Goal: Task Accomplishment & Management: Use online tool/utility

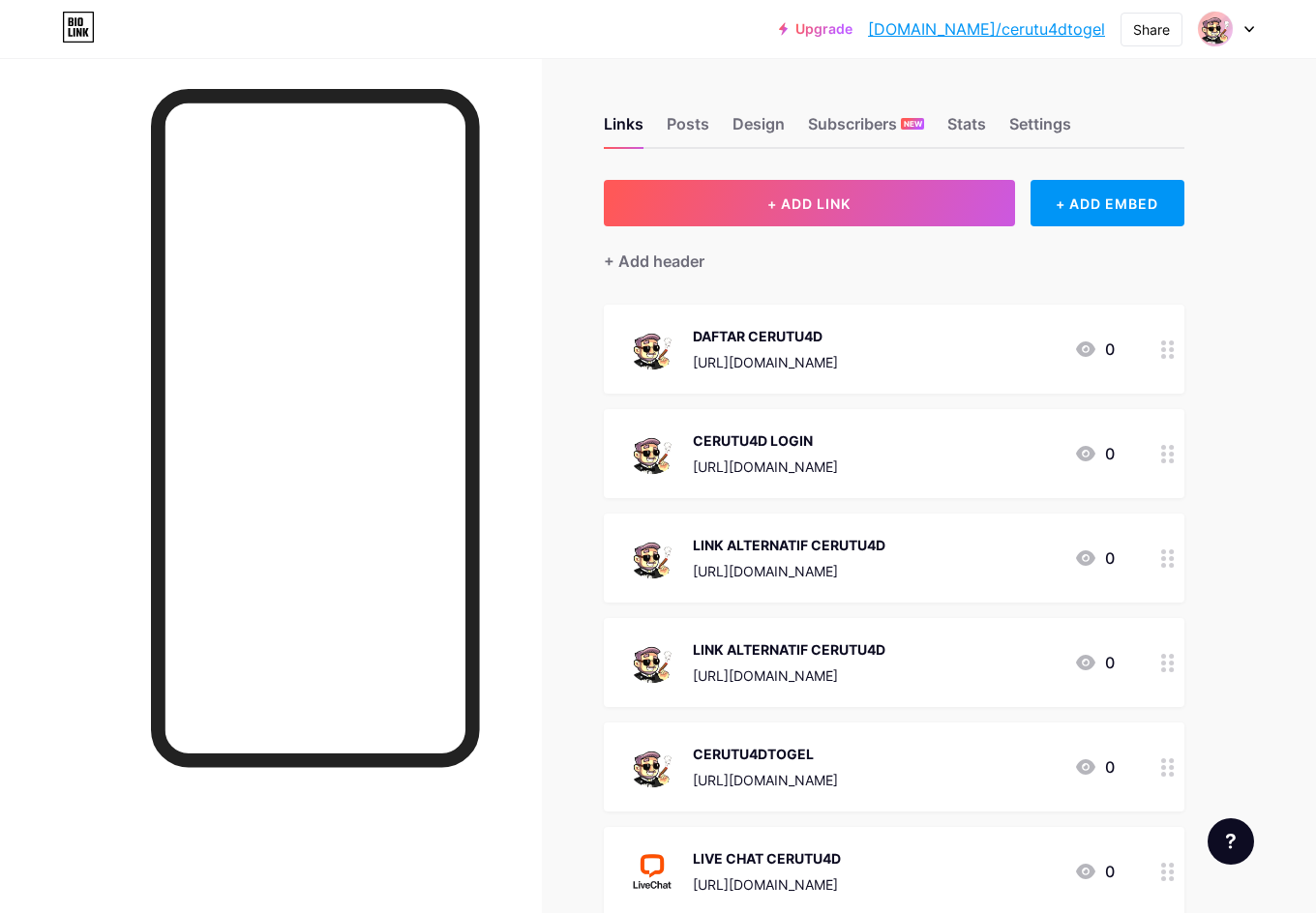
click at [781, 363] on div "https://DOKTERCERUTU.XYZ/register?referral_code=pastiwede" at bounding box center [766, 362] width 146 height 20
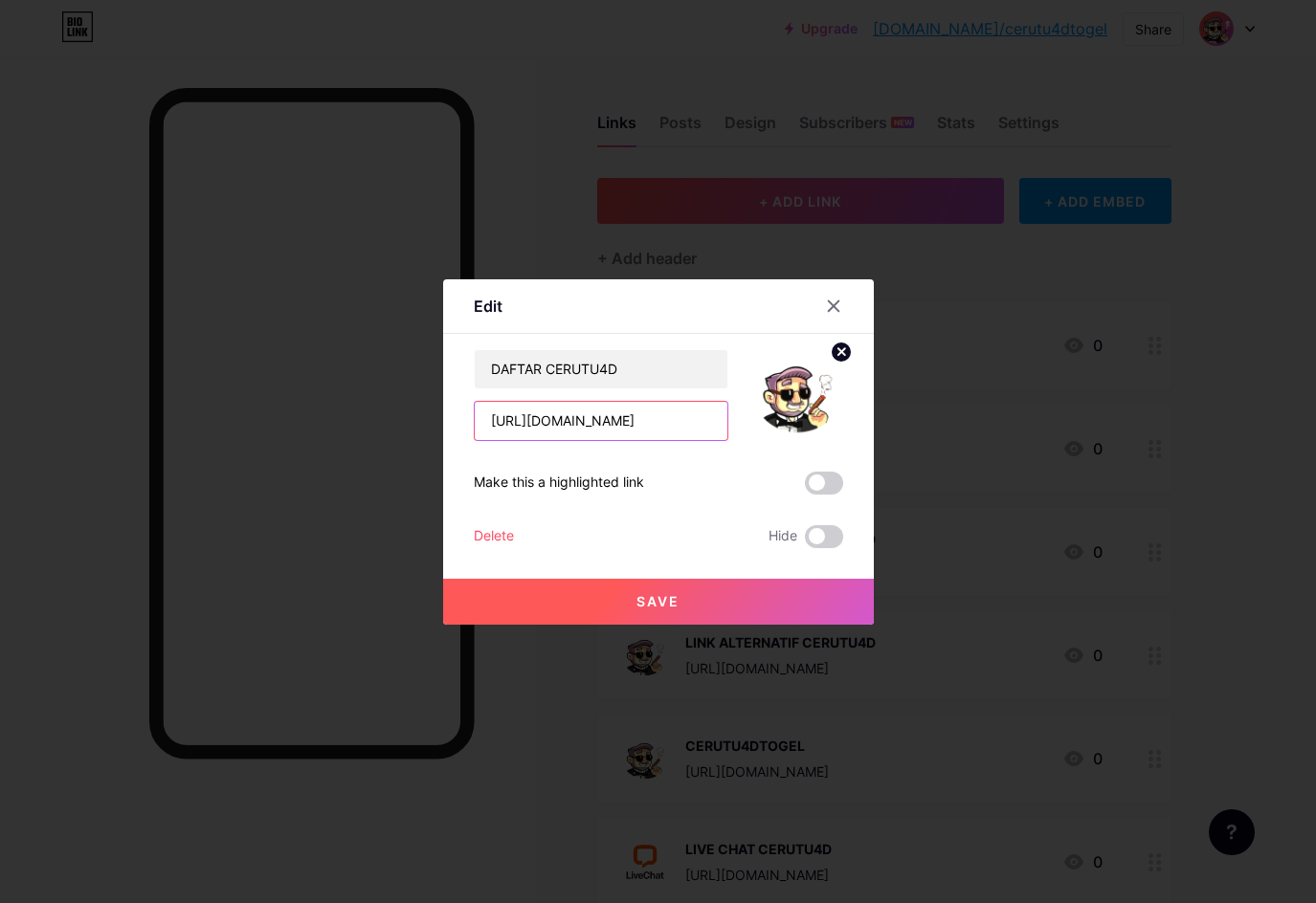
click at [520, 423] on input "https://DOKTERCERUTU.XYZ/register?referral_code=pastiwede" at bounding box center [601, 421] width 252 height 38
click at [599, 433] on input "https://DOKTERCERUTU.XYZ/register?referral_code=pastiwede" at bounding box center [601, 421] width 252 height 38
paste input "https://www.facebook.com/Cerutu4dResult"
click at [567, 416] on input "https://DOKTERCERUTU.XYZ/register?referral_code=pastiwede" at bounding box center [601, 421] width 252 height 38
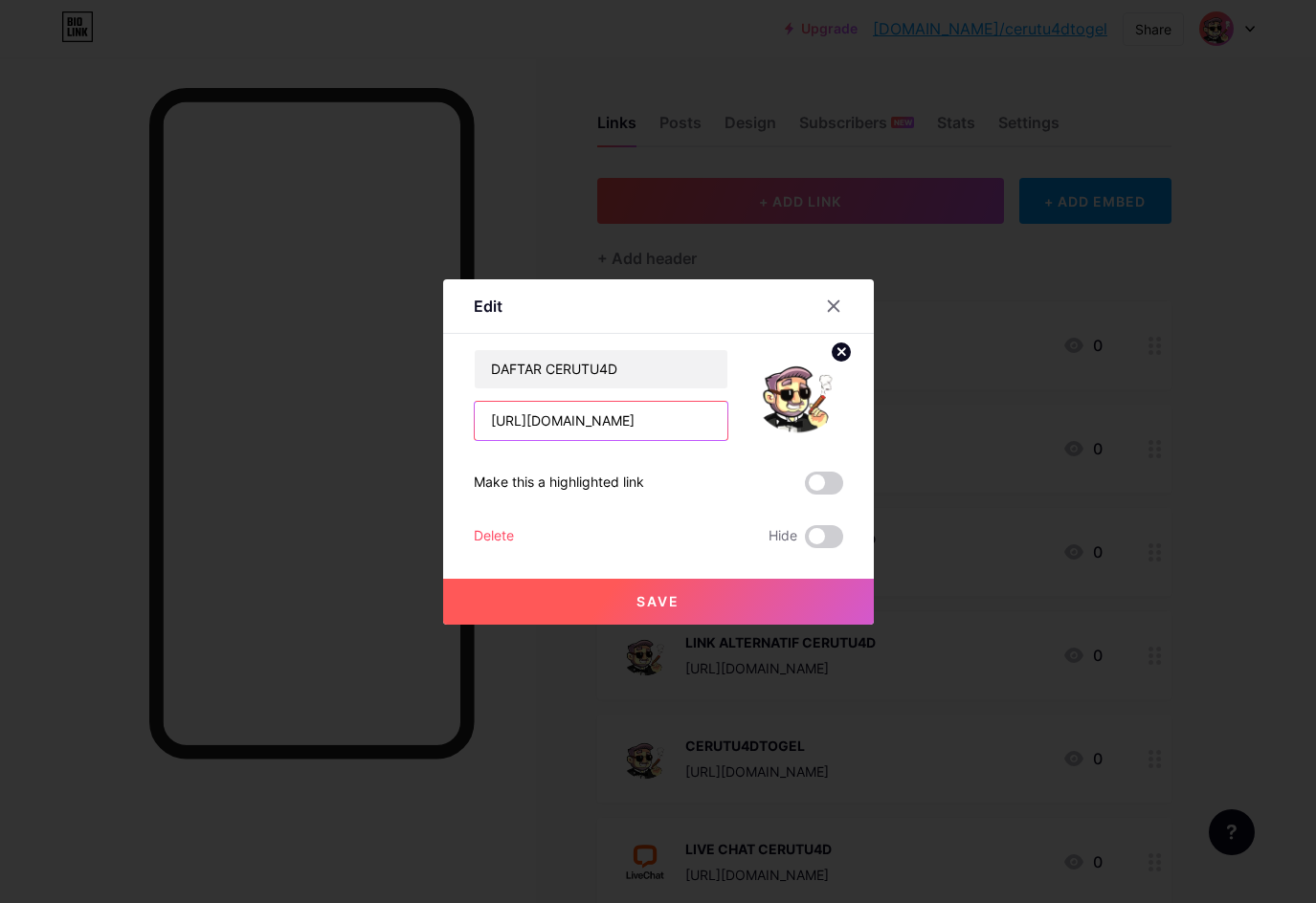
click at [567, 416] on input "https://DOKTERCERUTU.XYZ/register?referral_code=pastiwede" at bounding box center [601, 421] width 252 height 38
paste input "dagingcerutu"
type input "https://dagingcerutu.XYZ/register?referral_code=pastiwede"
click at [682, 593] on button "Save" at bounding box center [658, 602] width 431 height 46
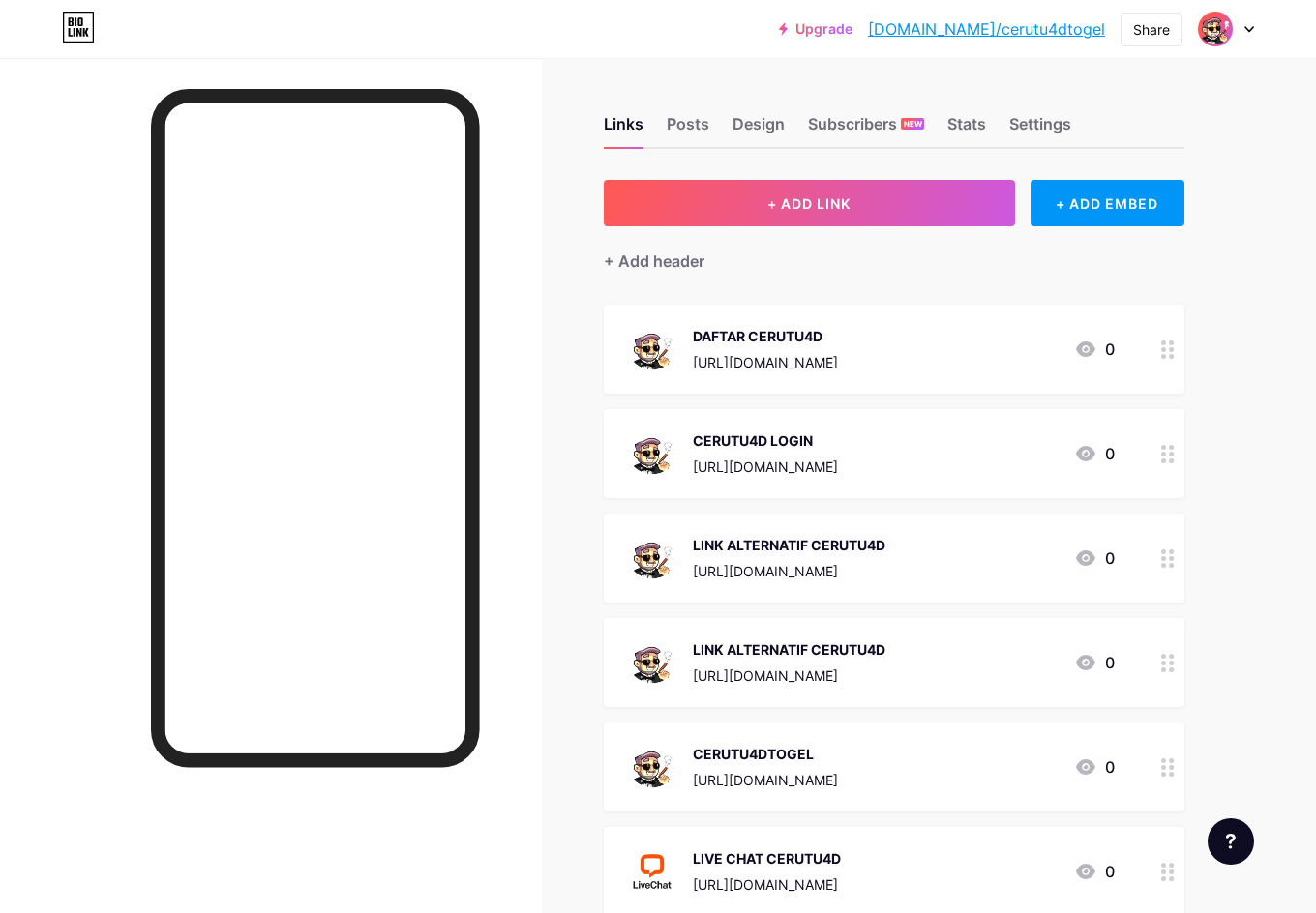
click at [821, 474] on div "[URL][DOMAIN_NAME]" at bounding box center [766, 467] width 146 height 20
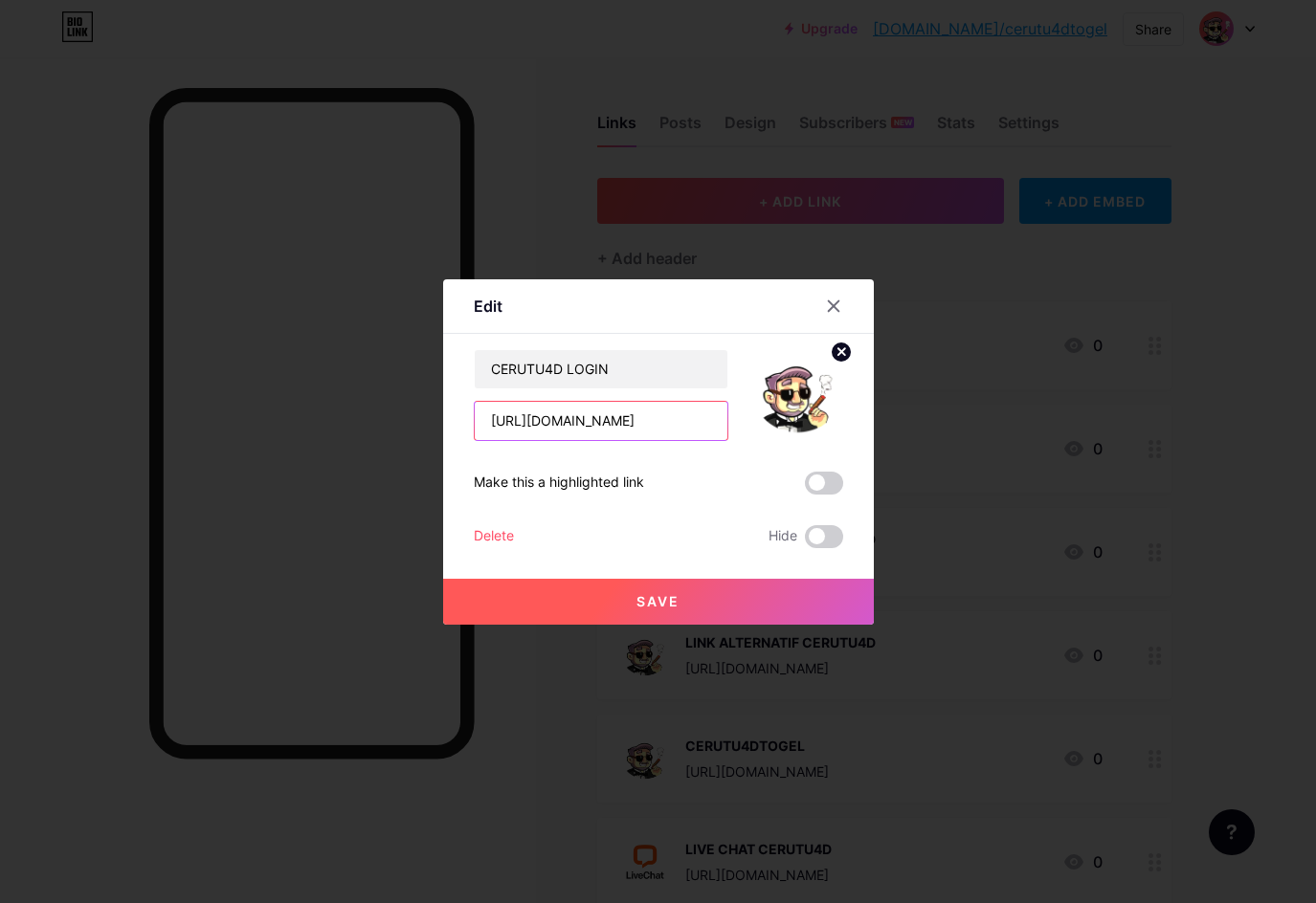
click at [550, 416] on input "[URL][DOMAIN_NAME]" at bounding box center [601, 421] width 252 height 38
paste input "dagingcerutu"
type input "https://dagingcerutu.xyz/register?referral_code=pastiwede"
click at [685, 600] on button "Save" at bounding box center [658, 602] width 431 height 46
